Goal: Task Accomplishment & Management: Manage account settings

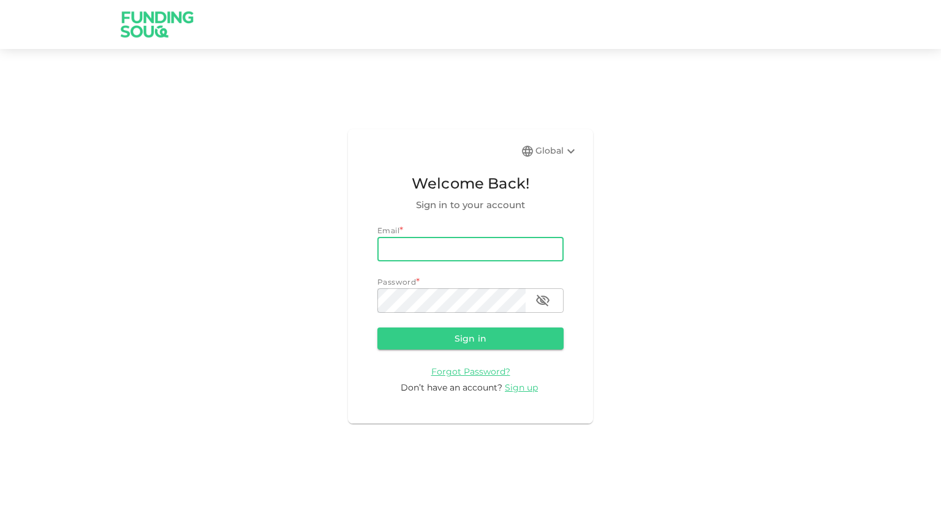
click at [406, 251] on input "email" at bounding box center [470, 249] width 186 height 25
type input "[EMAIL_ADDRESS][DOMAIN_NAME]"
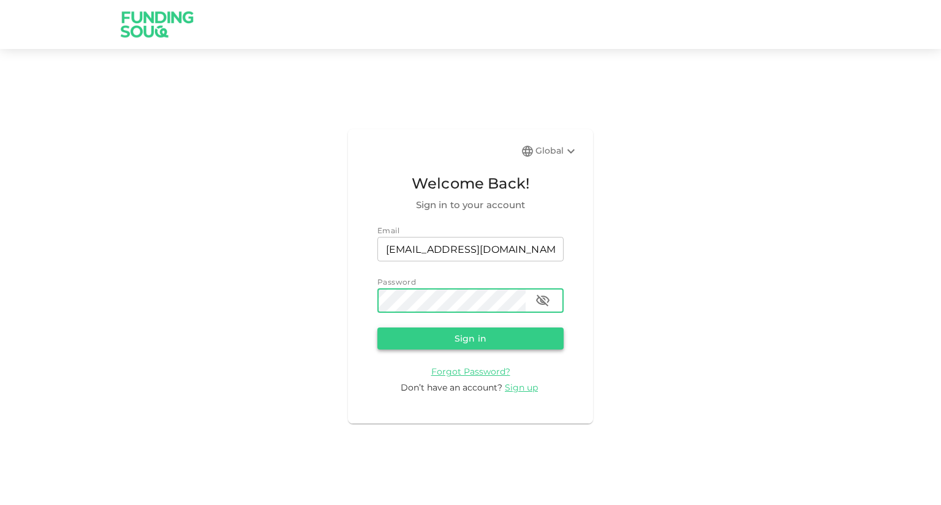
click at [489, 340] on button "Sign in" at bounding box center [470, 339] width 186 height 22
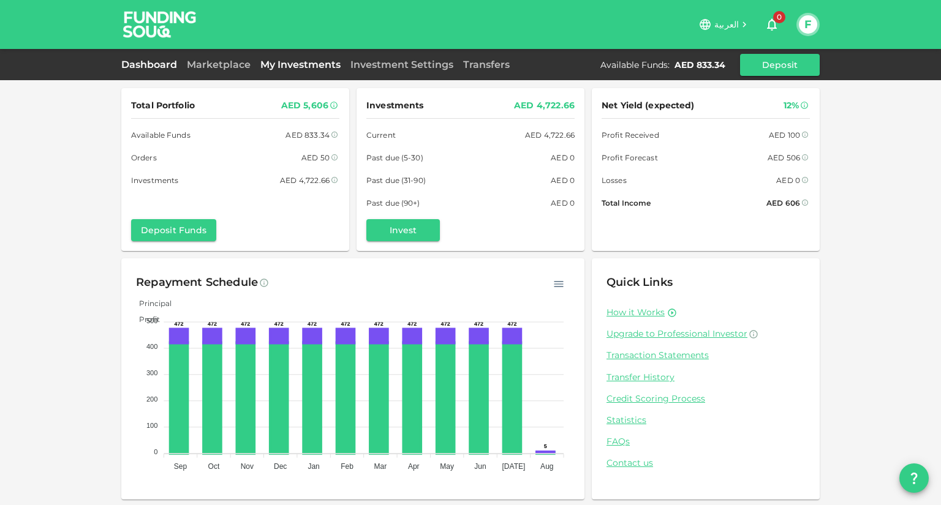
click at [296, 61] on link "My Investments" at bounding box center [300, 65] width 90 height 12
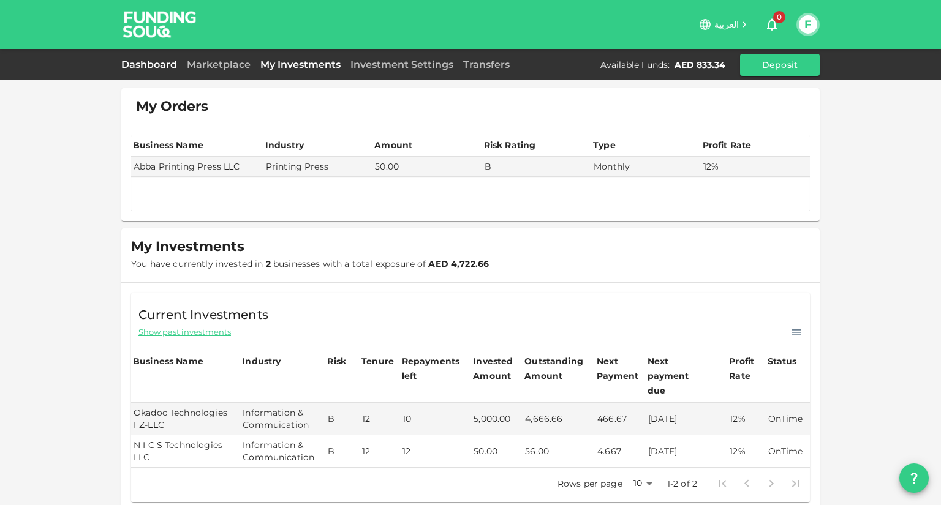
click at [165, 64] on link "Dashboard" at bounding box center [151, 65] width 61 height 12
